Goal: Information Seeking & Learning: Learn about a topic

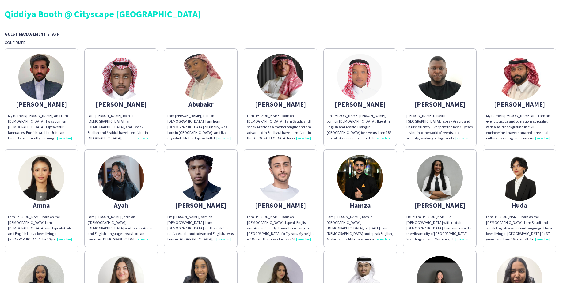
click at [363, 92] on img at bounding box center [360, 77] width 46 height 46
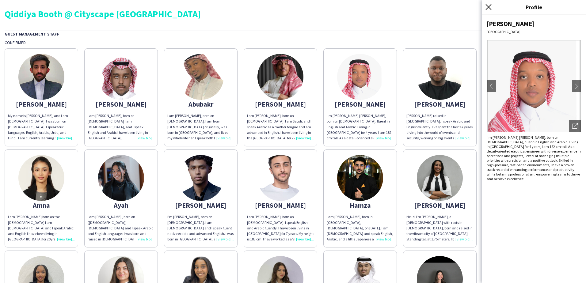
click at [488, 7] on icon at bounding box center [489, 7] width 6 height 6
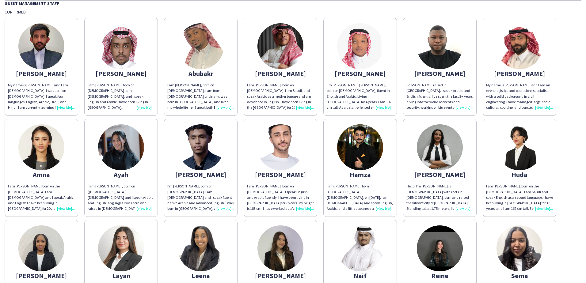
scroll to position [61, 0]
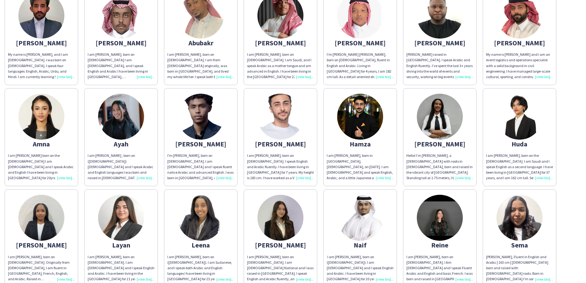
click at [425, 135] on app-share-pages-crew-card "[PERSON_NAME] Hello! I’m [PERSON_NAME], a [DEMOGRAPHIC_DATA] with roots in [DEM…" at bounding box center [440, 137] width 74 height 98
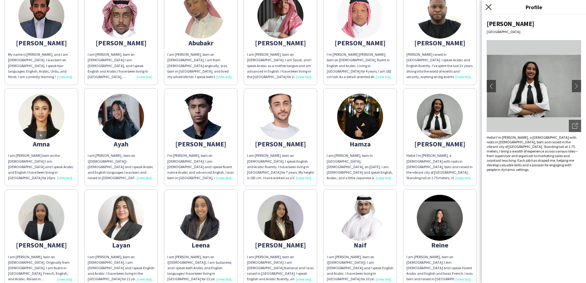
click at [490, 5] on icon "Close pop-in" at bounding box center [489, 7] width 6 height 6
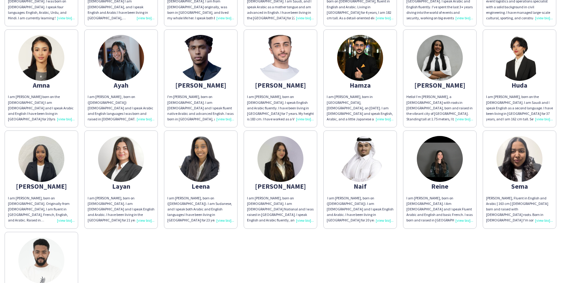
scroll to position [123, 0]
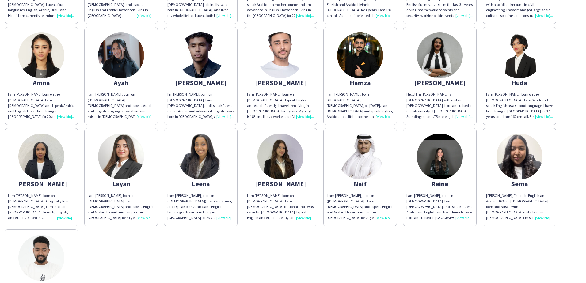
click at [530, 166] on img at bounding box center [520, 157] width 46 height 46
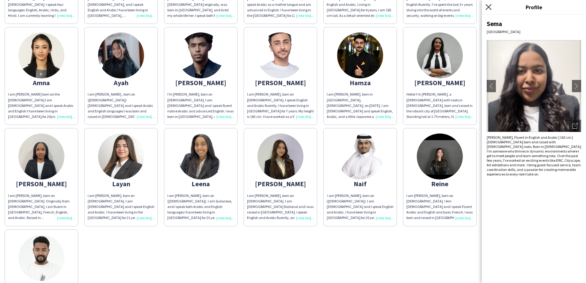
click at [487, 9] on icon "Close pop-in" at bounding box center [489, 7] width 6 height 6
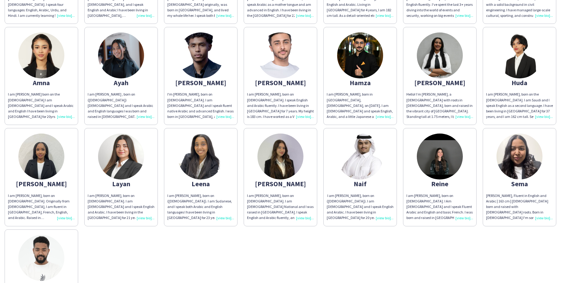
click at [438, 174] on img at bounding box center [440, 157] width 46 height 46
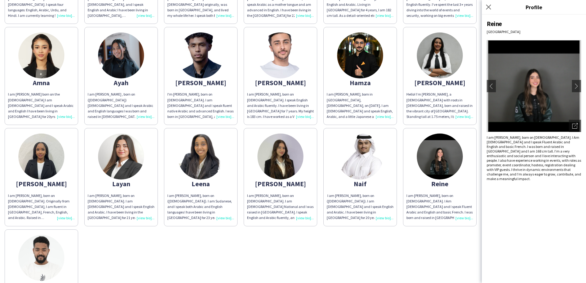
click at [491, 11] on div "Close pop-in" at bounding box center [489, 7] width 15 height 14
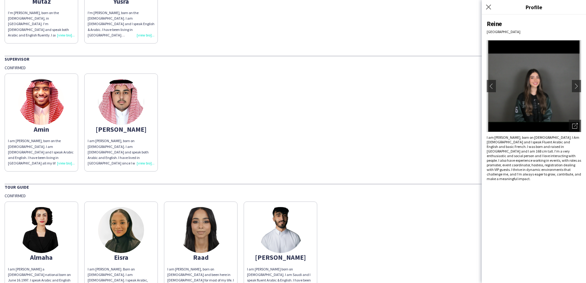
scroll to position [570, 0]
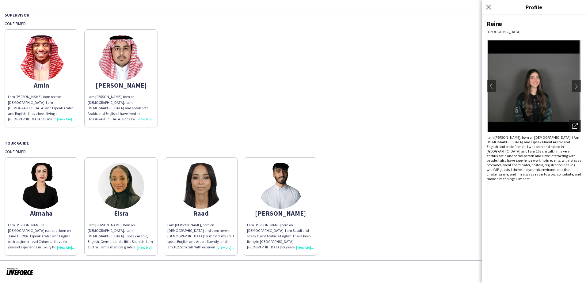
click at [269, 197] on img at bounding box center [281, 186] width 46 height 46
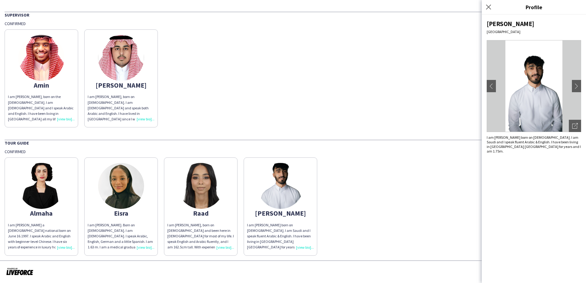
click at [189, 199] on img at bounding box center [201, 186] width 46 height 46
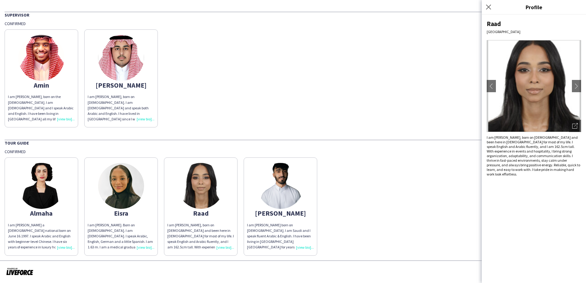
click at [60, 194] on img at bounding box center [41, 186] width 46 height 46
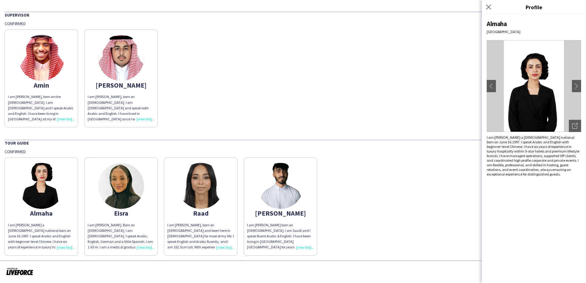
click at [361, 214] on div "Almaha I am [PERSON_NAME] a [DEMOGRAPHIC_DATA] national born on June 16.1997. I…" at bounding box center [293, 205] width 577 height 101
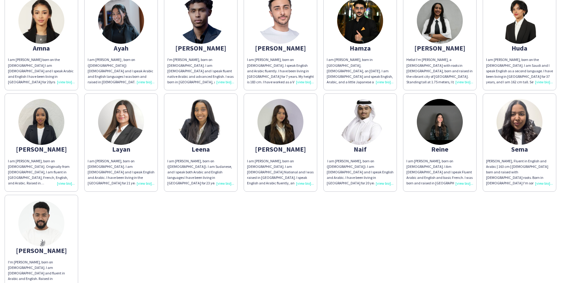
scroll to position [110, 0]
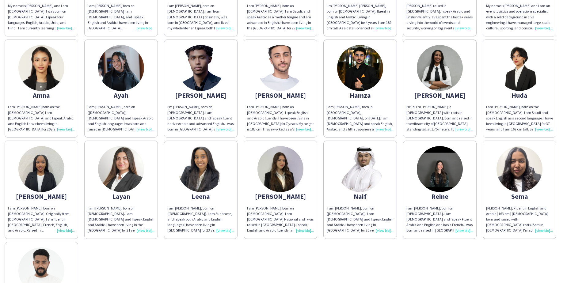
click at [356, 183] on img at bounding box center [360, 169] width 46 height 46
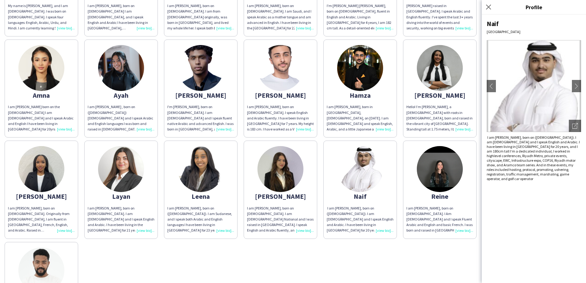
click at [376, 94] on div "Hamza" at bounding box center [360, 96] width 67 height 6
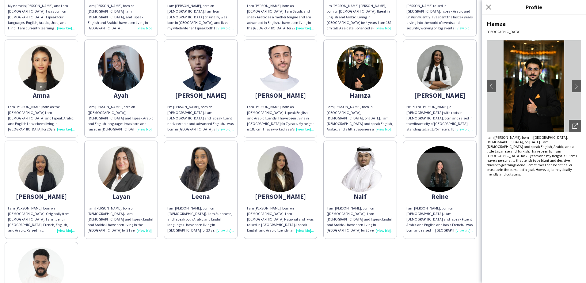
click at [267, 90] on app-share-pages-crew-card "[PERSON_NAME] am [PERSON_NAME], born on [DEMOGRAPHIC_DATA]. I speak English and…" at bounding box center [281, 89] width 74 height 98
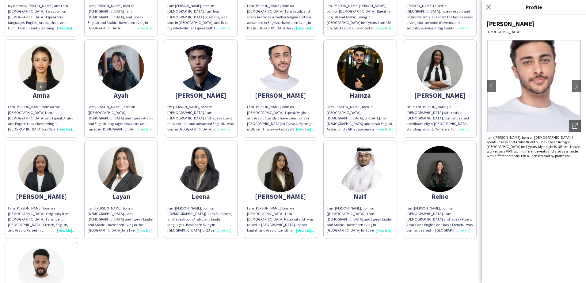
click at [210, 102] on app-share-pages-crew-card "[PERSON_NAME] I'm [PERSON_NAME], born on [DEMOGRAPHIC_DATA]. I am [DEMOGRAPHIC_…" at bounding box center [201, 89] width 74 height 98
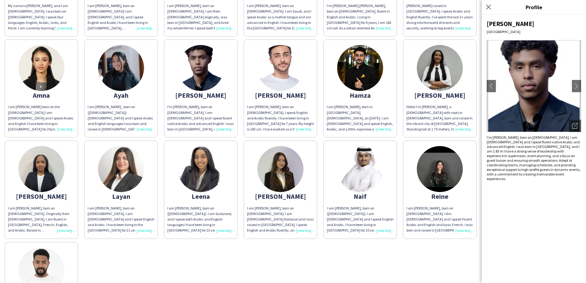
click at [128, 98] on div "Ayah" at bounding box center [121, 96] width 67 height 6
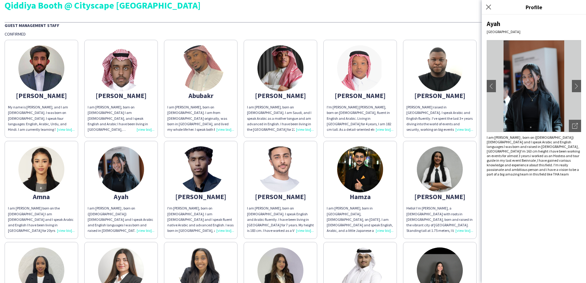
scroll to position [0, 0]
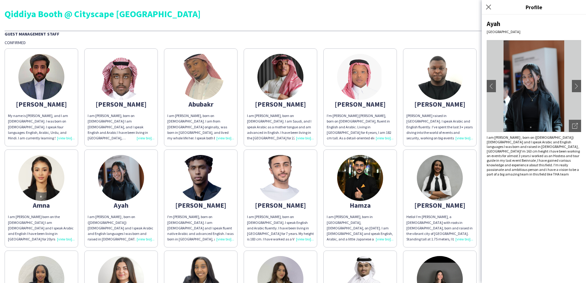
click at [195, 118] on div "I am [PERSON_NAME], born on [DEMOGRAPHIC_DATA]. I am from [DEMOGRAPHIC_DATA] or…" at bounding box center [200, 127] width 67 height 28
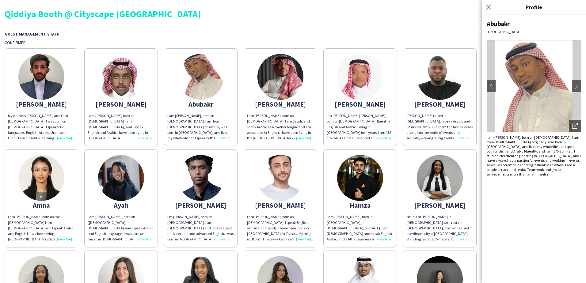
click at [135, 95] on img at bounding box center [121, 77] width 46 height 46
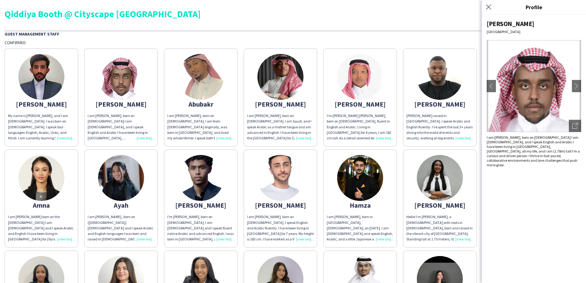
click at [284, 81] on img at bounding box center [281, 77] width 46 height 46
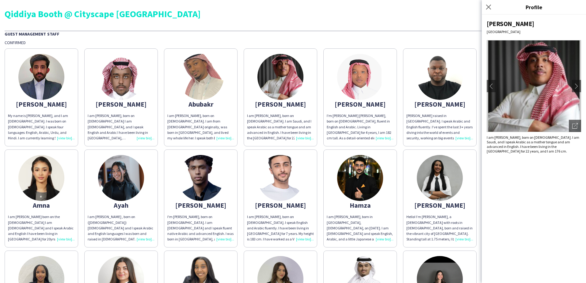
click at [456, 85] on img at bounding box center [440, 77] width 46 height 46
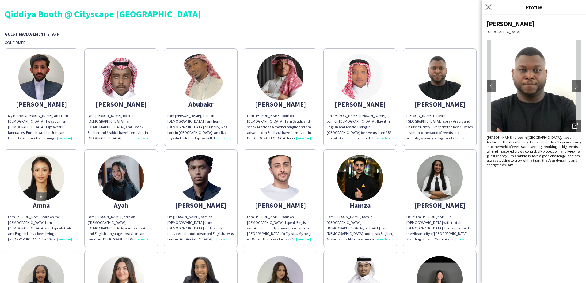
click at [492, 9] on app-icon "Close pop-in" at bounding box center [488, 7] width 9 height 9
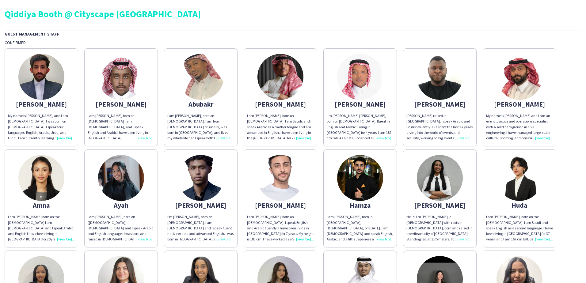
click at [536, 97] on app-share-pages-crew-card "[PERSON_NAME] My name is [PERSON_NAME] and I am an event logistics and operatio…" at bounding box center [520, 97] width 74 height 98
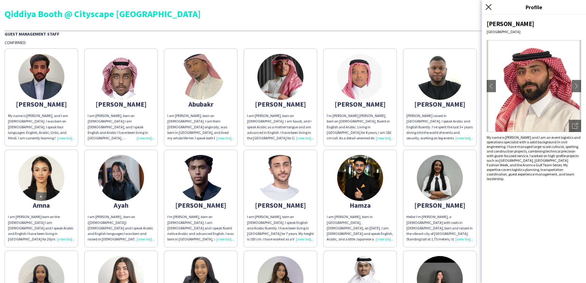
click at [489, 6] on icon "Close pop-in" at bounding box center [489, 7] width 6 height 6
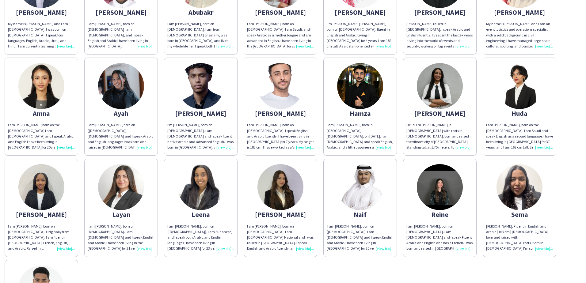
scroll to position [92, 0]
